Goal: Information Seeking & Learning: Find contact information

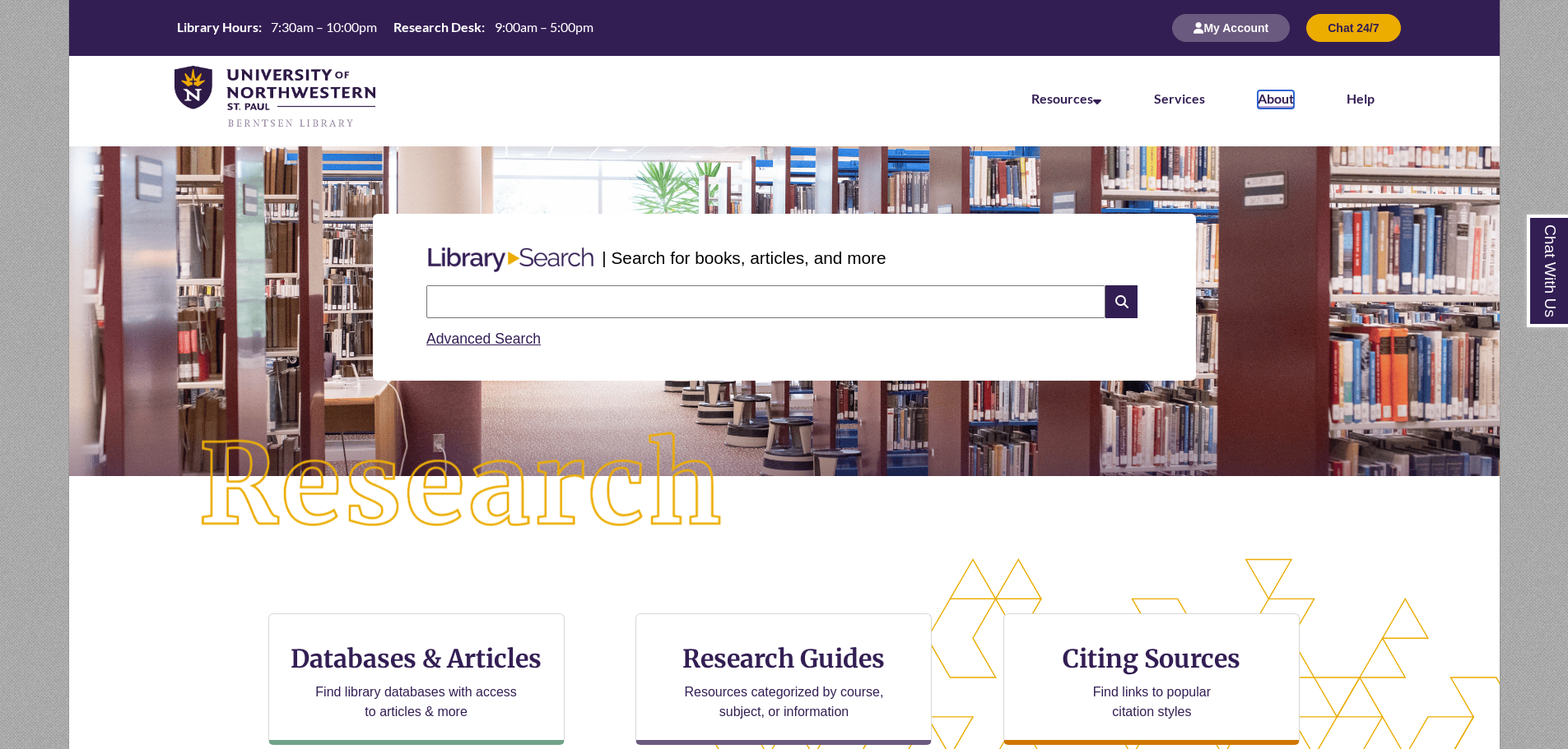
click at [1291, 100] on link "About" at bounding box center [1276, 99] width 37 height 18
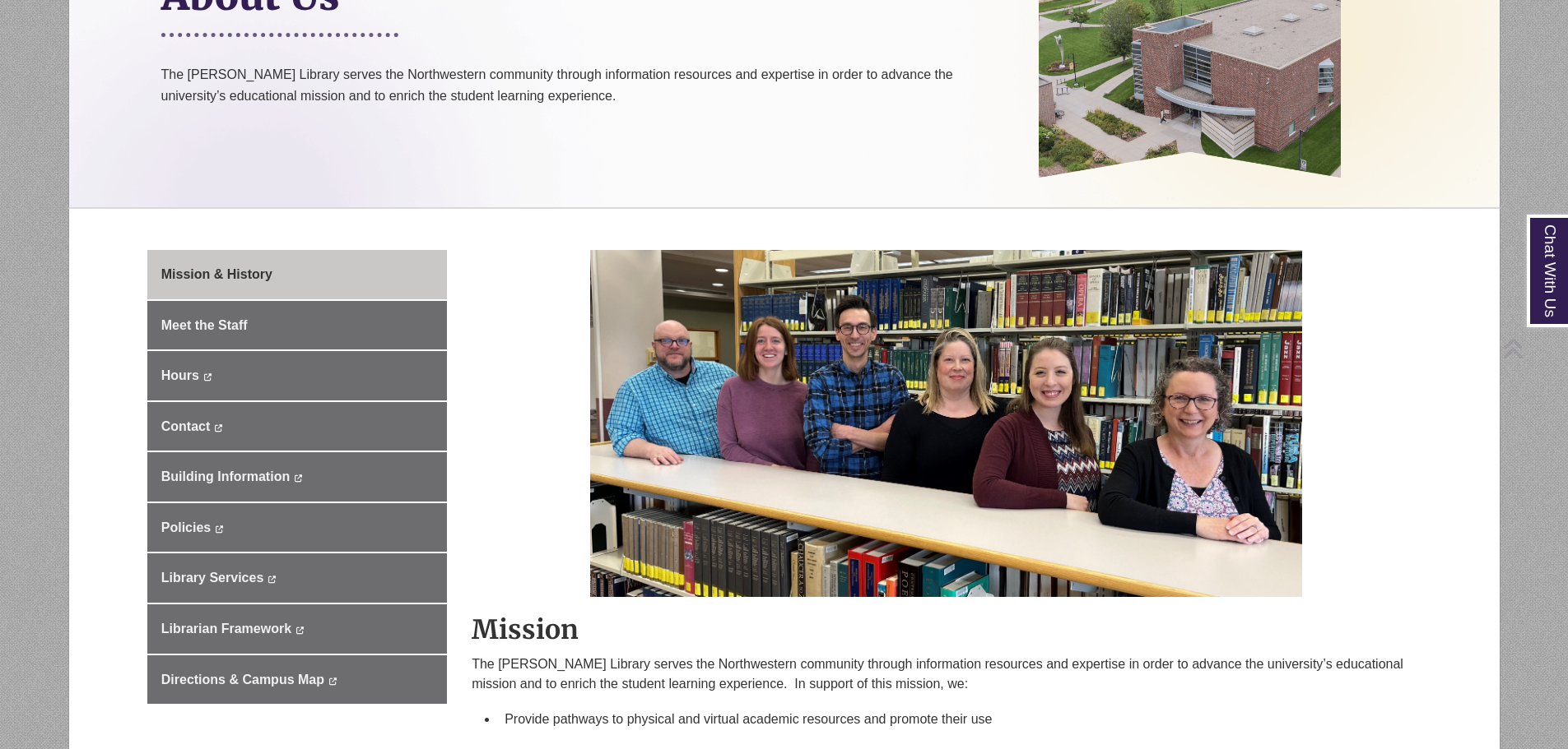
scroll to position [329, 0]
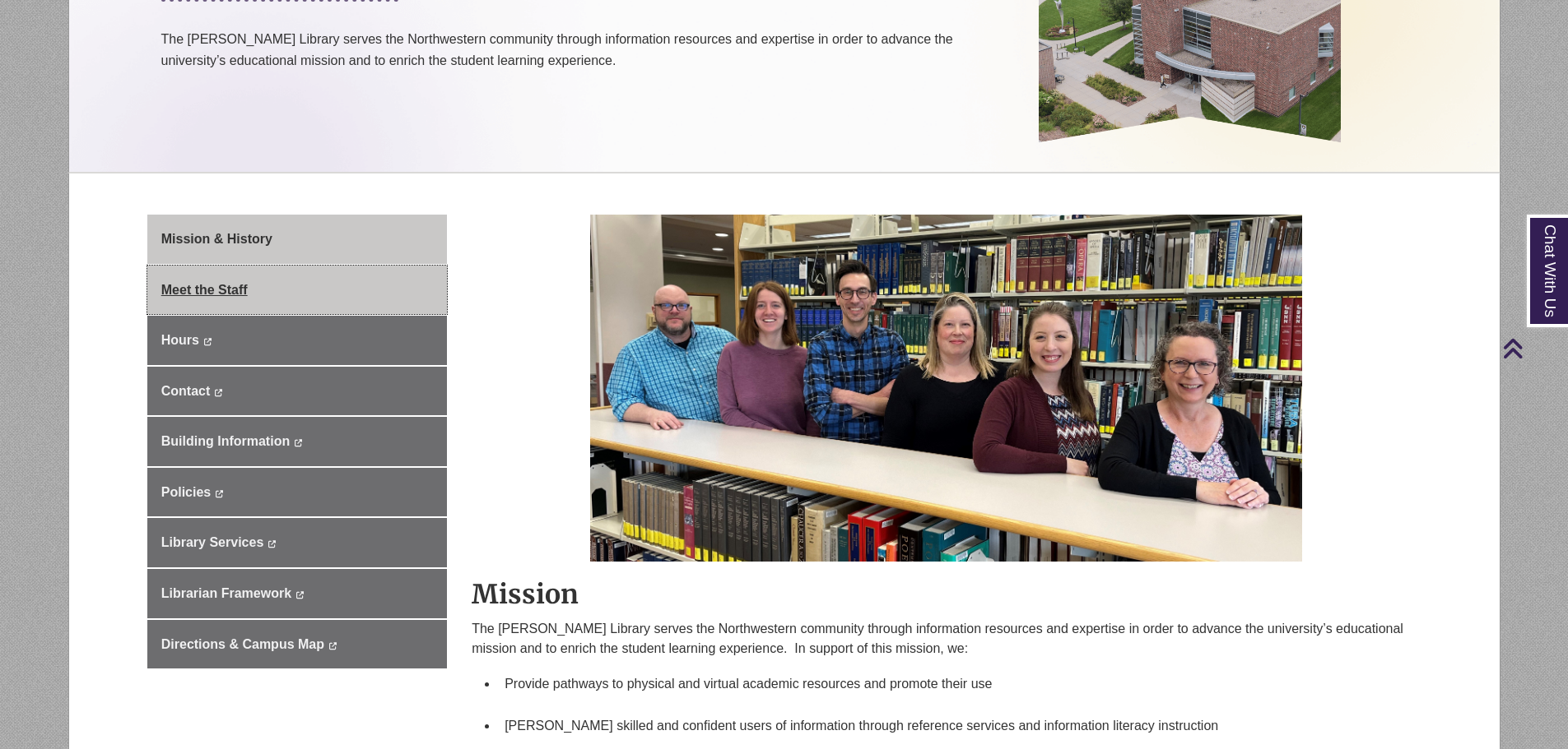
click at [323, 291] on link "Meet the Staff" at bounding box center [297, 290] width 300 height 50
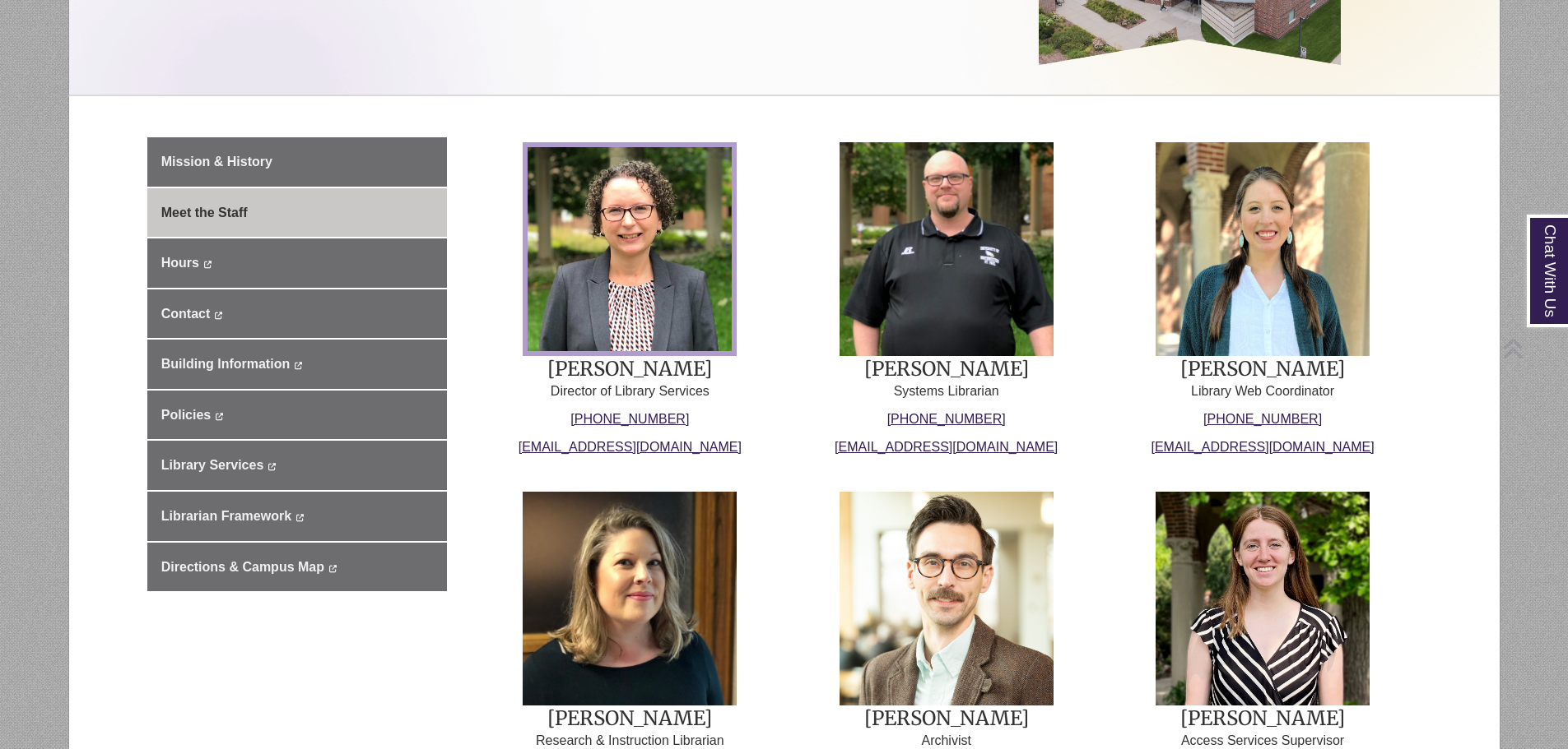
scroll to position [412, 0]
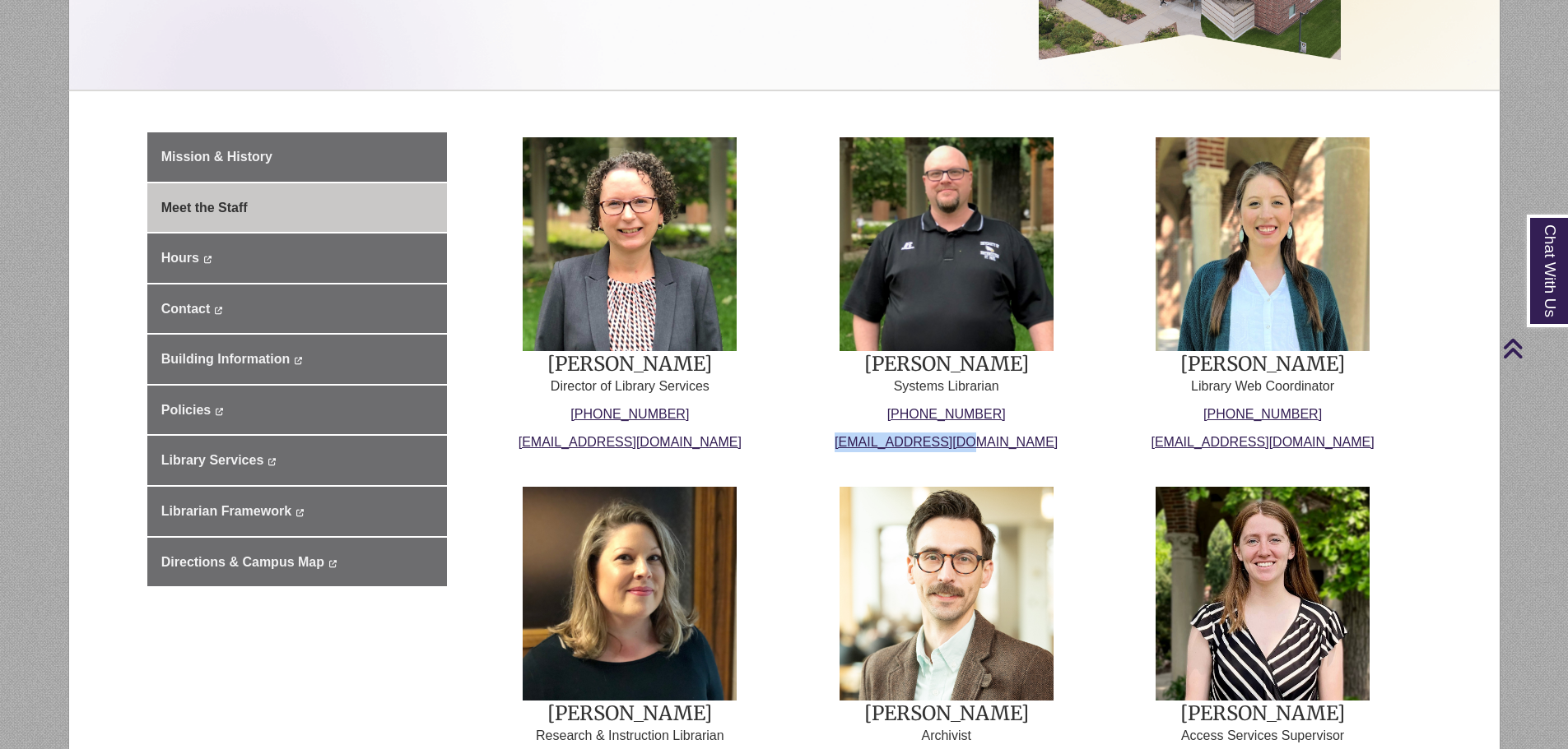
drag, startPoint x: 1016, startPoint y: 439, endPoint x: 856, endPoint y: 444, distance: 160.1
click at [856, 444] on p "[EMAIL_ADDRESS][DOMAIN_NAME]" at bounding box center [947, 442] width 290 height 20
copy link "[EMAIL_ADDRESS][DOMAIN_NAME]"
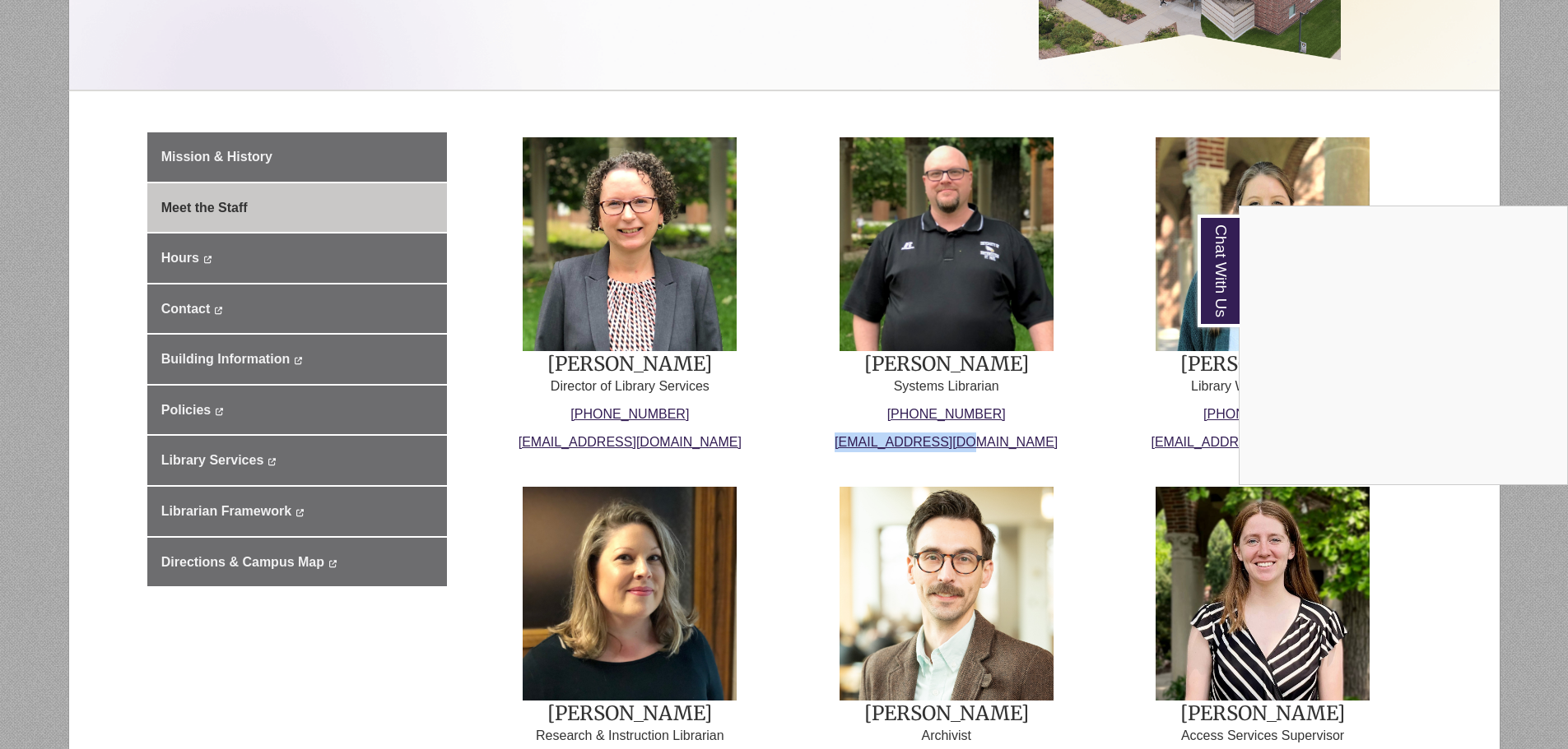
click at [1500, 157] on div "Chat With Us" at bounding box center [784, 374] width 1568 height 749
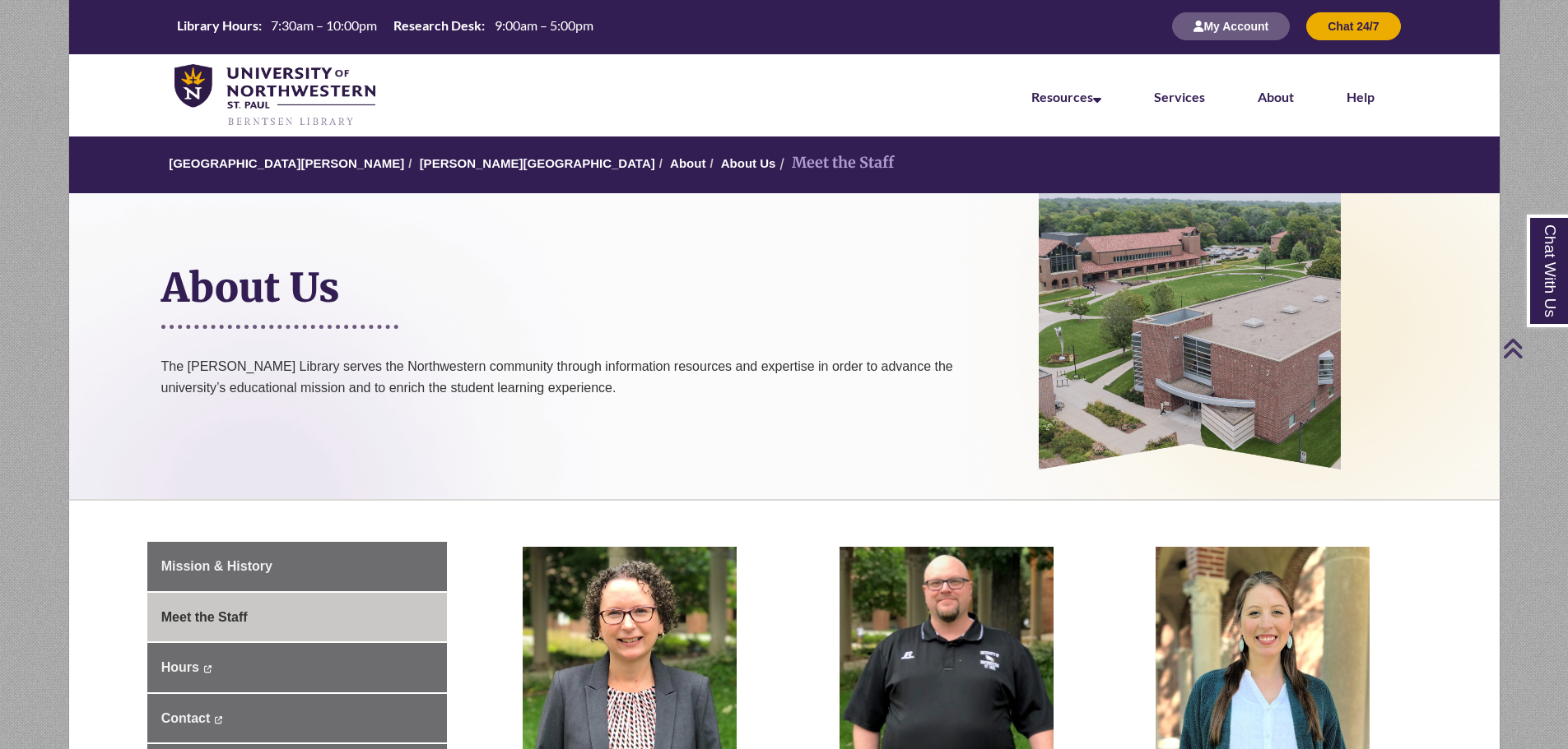
scroll to position [0, 0]
